Goal: Task Accomplishment & Management: Use online tool/utility

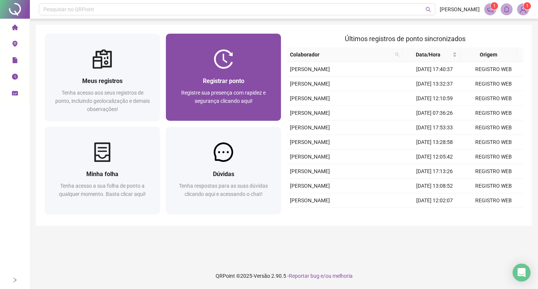
click at [230, 61] on img at bounding box center [223, 58] width 19 height 19
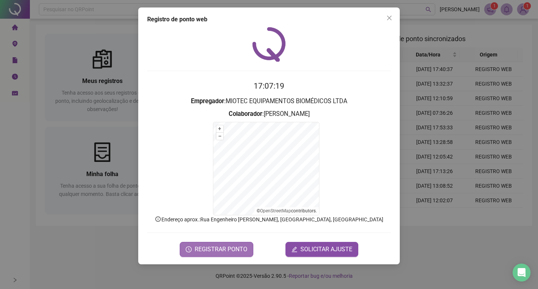
click at [236, 253] on span "REGISTRAR PONTO" at bounding box center [221, 249] width 53 height 9
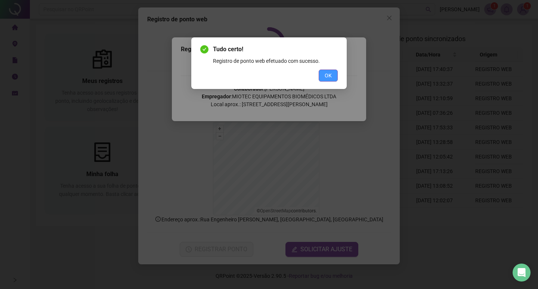
click at [325, 81] on button "OK" at bounding box center [328, 75] width 19 height 12
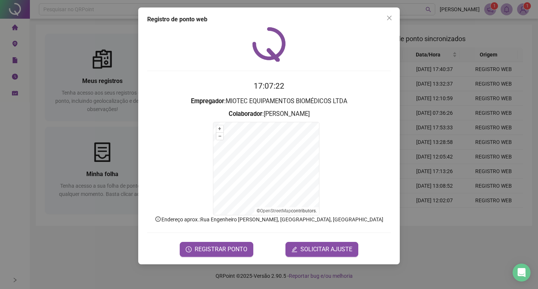
click at [392, 22] on button "Close" at bounding box center [389, 18] width 12 height 12
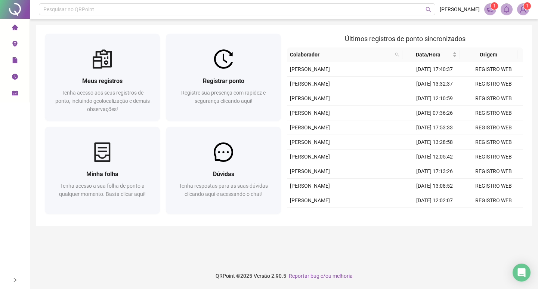
click at [287, 25] on div "Meus registros Tenha acesso aos seus registros de ponto, incluindo geolocalizaç…" at bounding box center [284, 125] width 496 height 201
